Goal: Transaction & Acquisition: Book appointment/travel/reservation

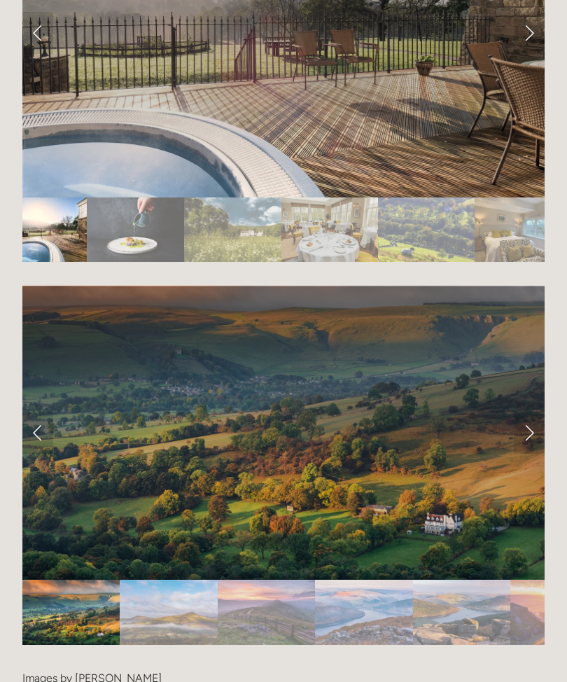
scroll to position [2622, 0]
click at [530, 439] on link "Next Slide" at bounding box center [529, 433] width 31 height 42
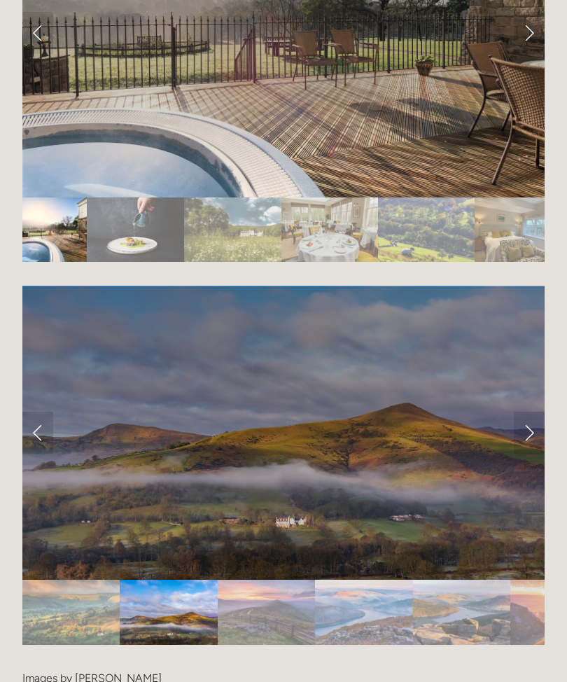
click at [537, 436] on link "Next Slide" at bounding box center [529, 433] width 31 height 42
click at [532, 430] on link "Next Slide" at bounding box center [529, 433] width 31 height 42
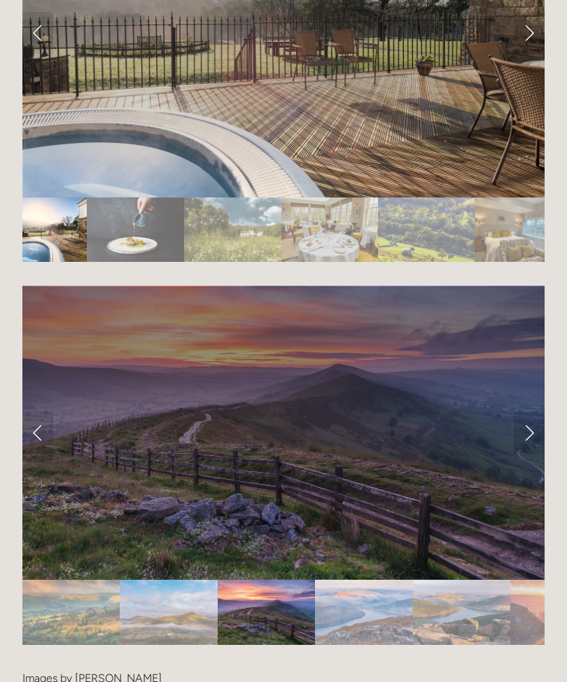
click at [530, 431] on link "Next Slide" at bounding box center [529, 433] width 31 height 42
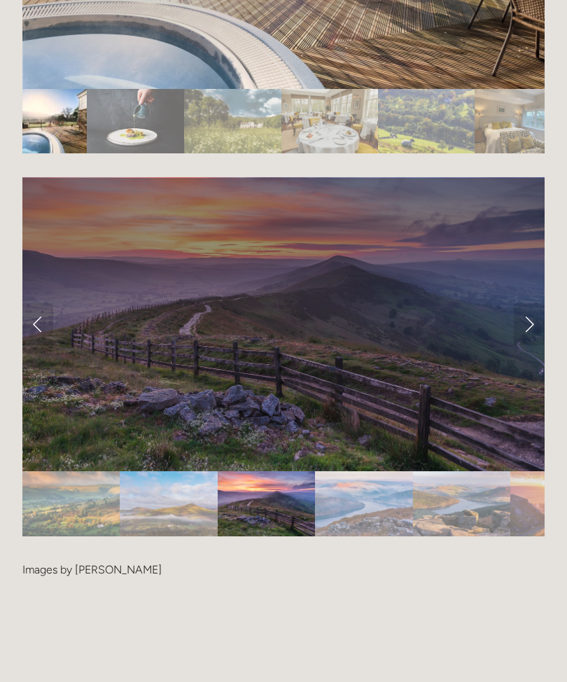
scroll to position [2731, 0]
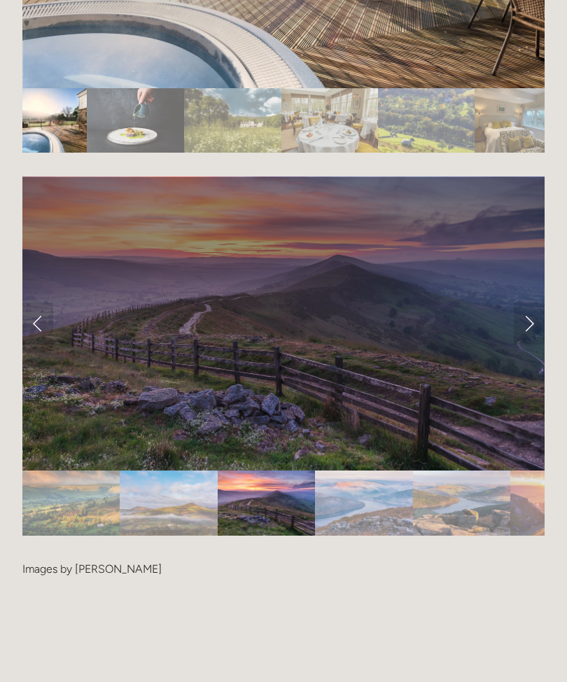
click at [535, 320] on link "Next Slide" at bounding box center [529, 324] width 31 height 42
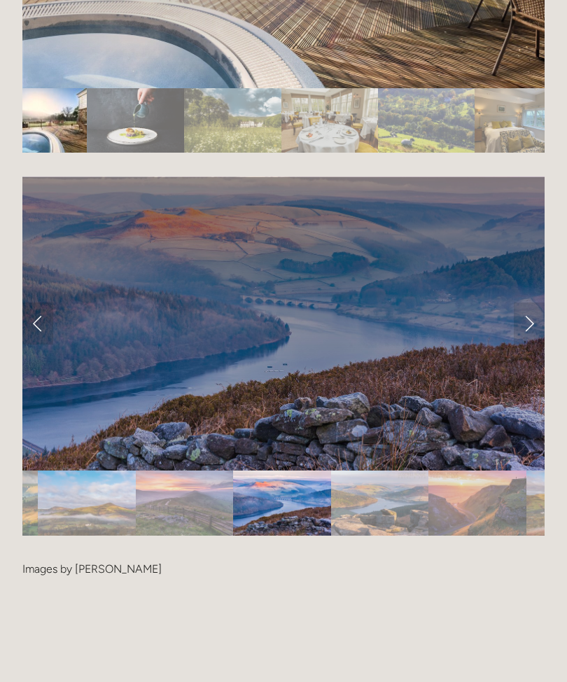
click at [535, 324] on link "Next Slide" at bounding box center [529, 324] width 31 height 42
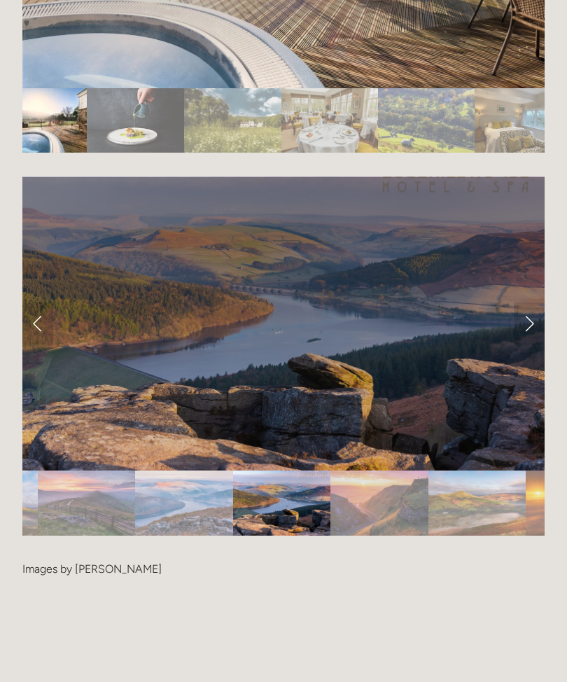
click at [536, 324] on link "Next Slide" at bounding box center [529, 324] width 31 height 42
click at [536, 321] on link "Next Slide" at bounding box center [529, 324] width 31 height 42
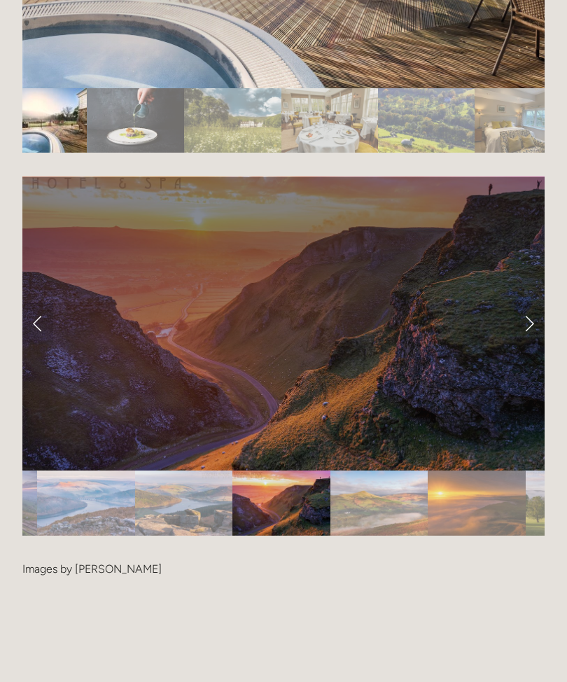
click at [529, 323] on link "Next Slide" at bounding box center [529, 324] width 31 height 42
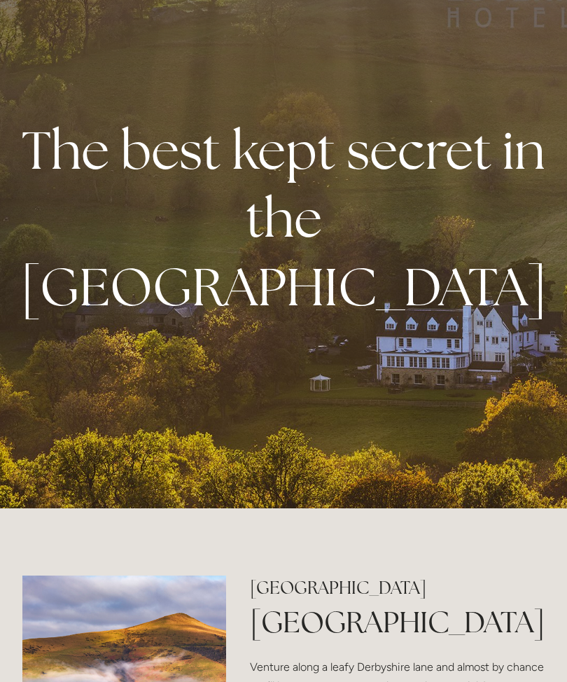
scroll to position [0, 0]
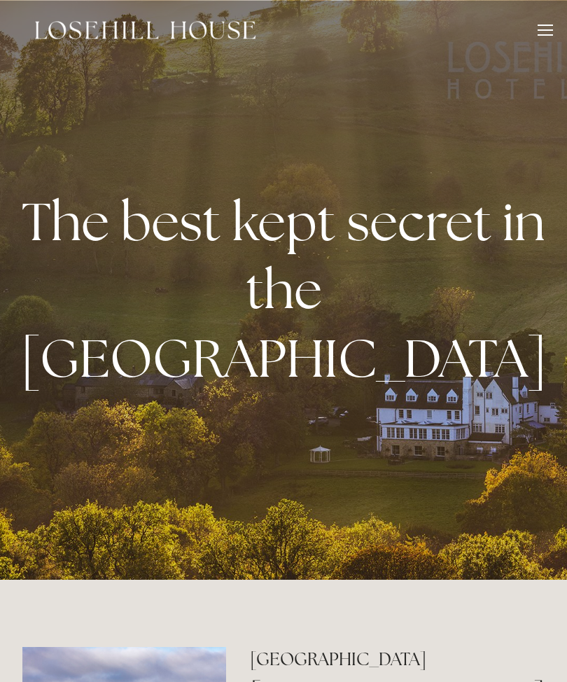
click at [548, 32] on div at bounding box center [545, 32] width 15 height 15
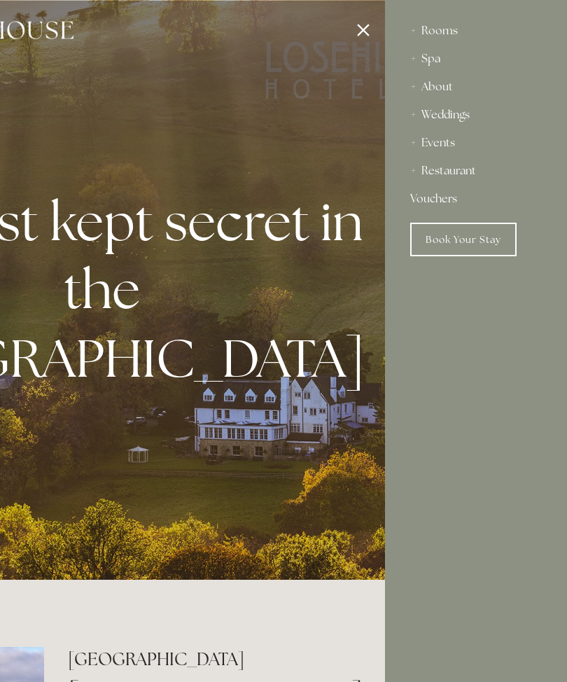
click at [442, 32] on div "Rooms" at bounding box center [476, 31] width 132 height 28
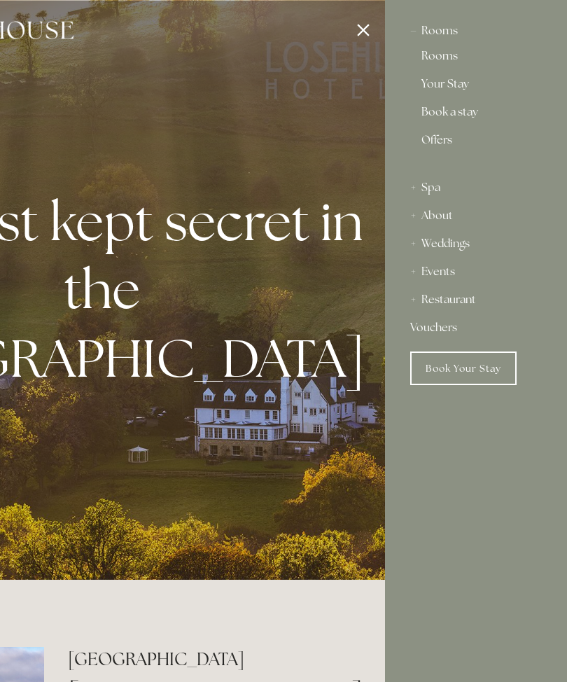
click at [447, 55] on link "Rooms" at bounding box center [476, 58] width 109 height 17
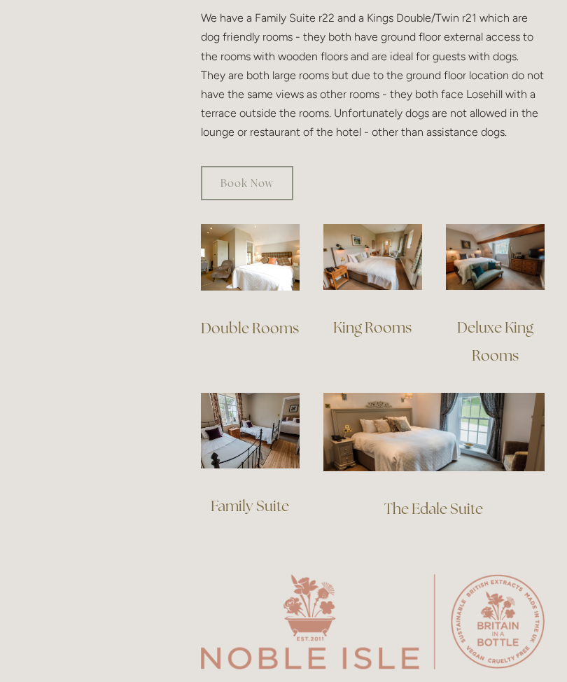
scroll to position [920, 0]
click at [399, 244] on img at bounding box center [373, 257] width 99 height 66
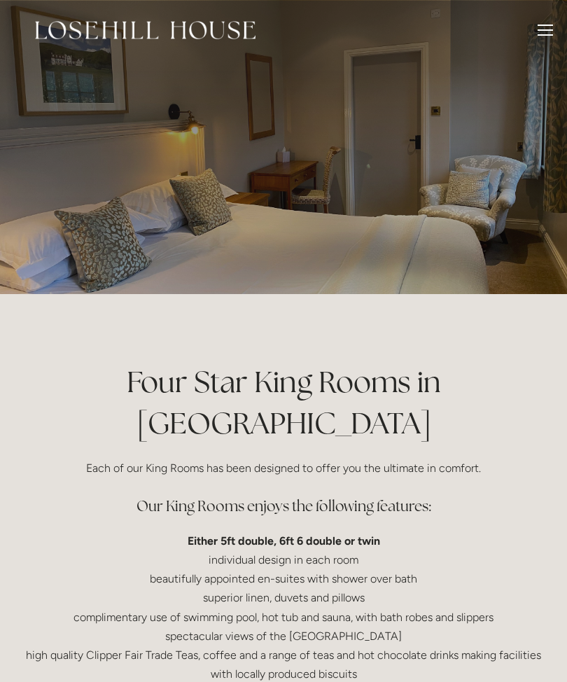
click at [563, 36] on header "Rooms Rooms Your Stay Book a stay Offers Spa" at bounding box center [283, 30] width 567 height 60
click at [552, 29] on div at bounding box center [545, 32] width 15 height 15
